Goal: Information Seeking & Learning: Learn about a topic

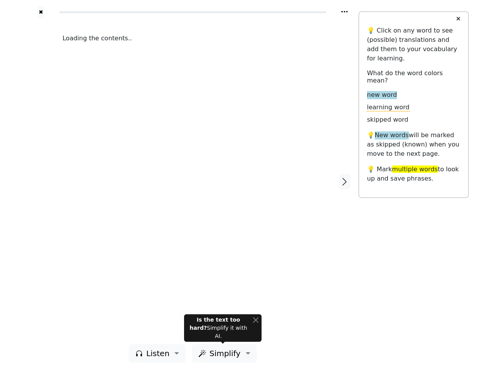
click at [248, 186] on div "Loading the contents.." at bounding box center [193, 181] width 276 height 326
click at [344, 12] on icon at bounding box center [344, 12] width 6 height 2
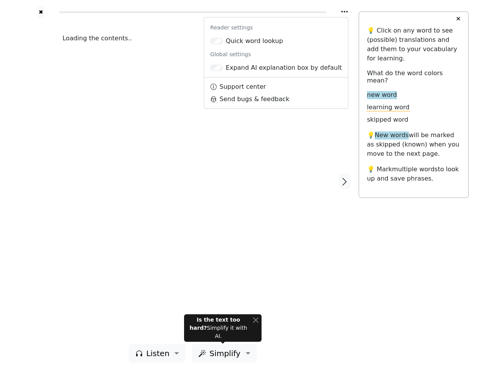
click at [41, 181] on div at bounding box center [41, 181] width 28 height 326
click at [193, 181] on div "Loading the contents.." at bounding box center [193, 181] width 276 height 326
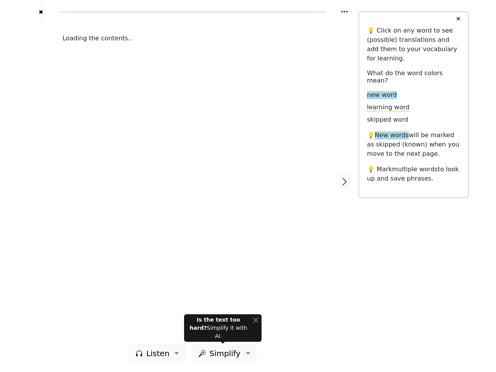
click at [344, 181] on icon "button" at bounding box center [344, 181] width 9 height 9
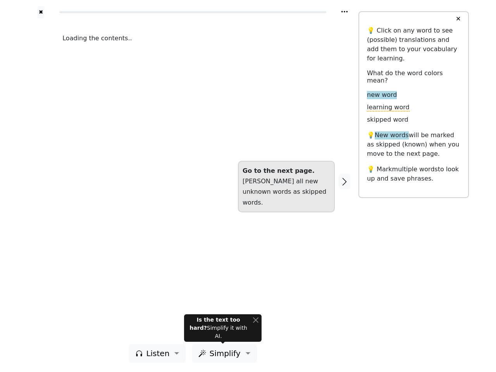
click at [159, 353] on span "Listen" at bounding box center [157, 353] width 23 height 12
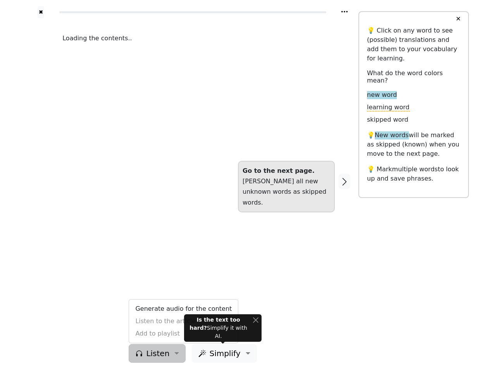
click at [222, 353] on span "Simplify" at bounding box center [224, 353] width 31 height 12
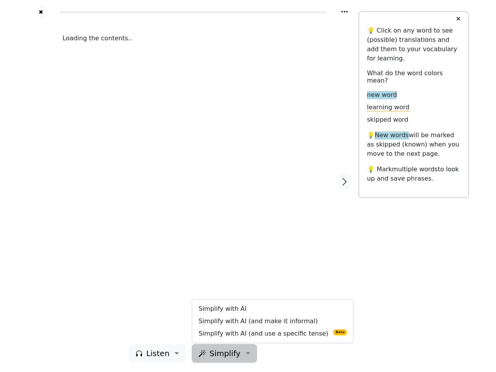
click at [458, 19] on button "✕" at bounding box center [458, 19] width 14 height 14
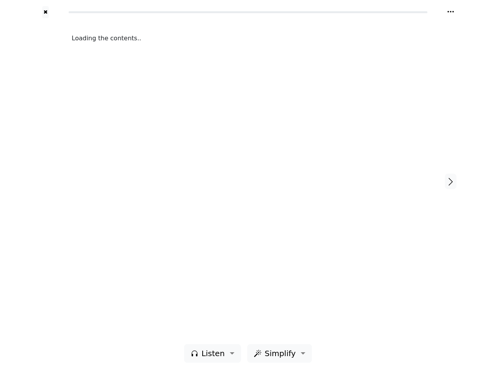
click at [223, 332] on div "Loading the contents.." at bounding box center [248, 181] width 368 height 326
